Goal: Navigation & Orientation: Find specific page/section

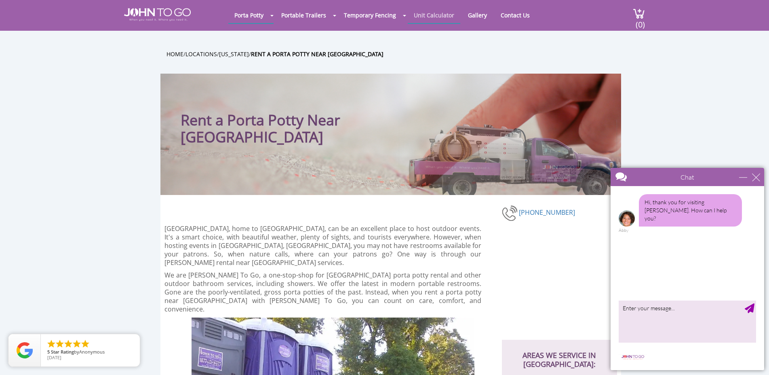
click at [432, 12] on link "Unit Calculator" at bounding box center [434, 15] width 53 height 16
click at [442, 13] on link "Unit Calculator" at bounding box center [434, 15] width 53 height 16
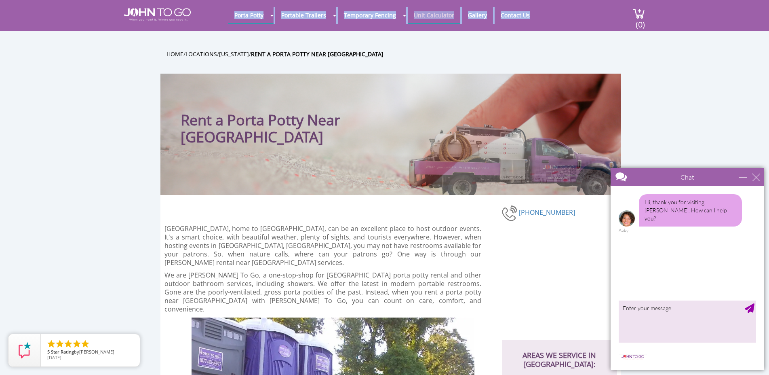
click at [442, 13] on link "Unit Calculator" at bounding box center [434, 15] width 53 height 16
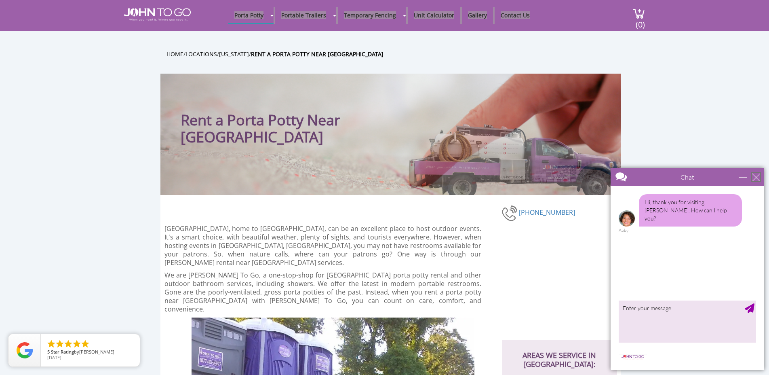
click at [755, 177] on div "close" at bounding box center [756, 177] width 8 height 8
